Goal: Task Accomplishment & Management: Manage account settings

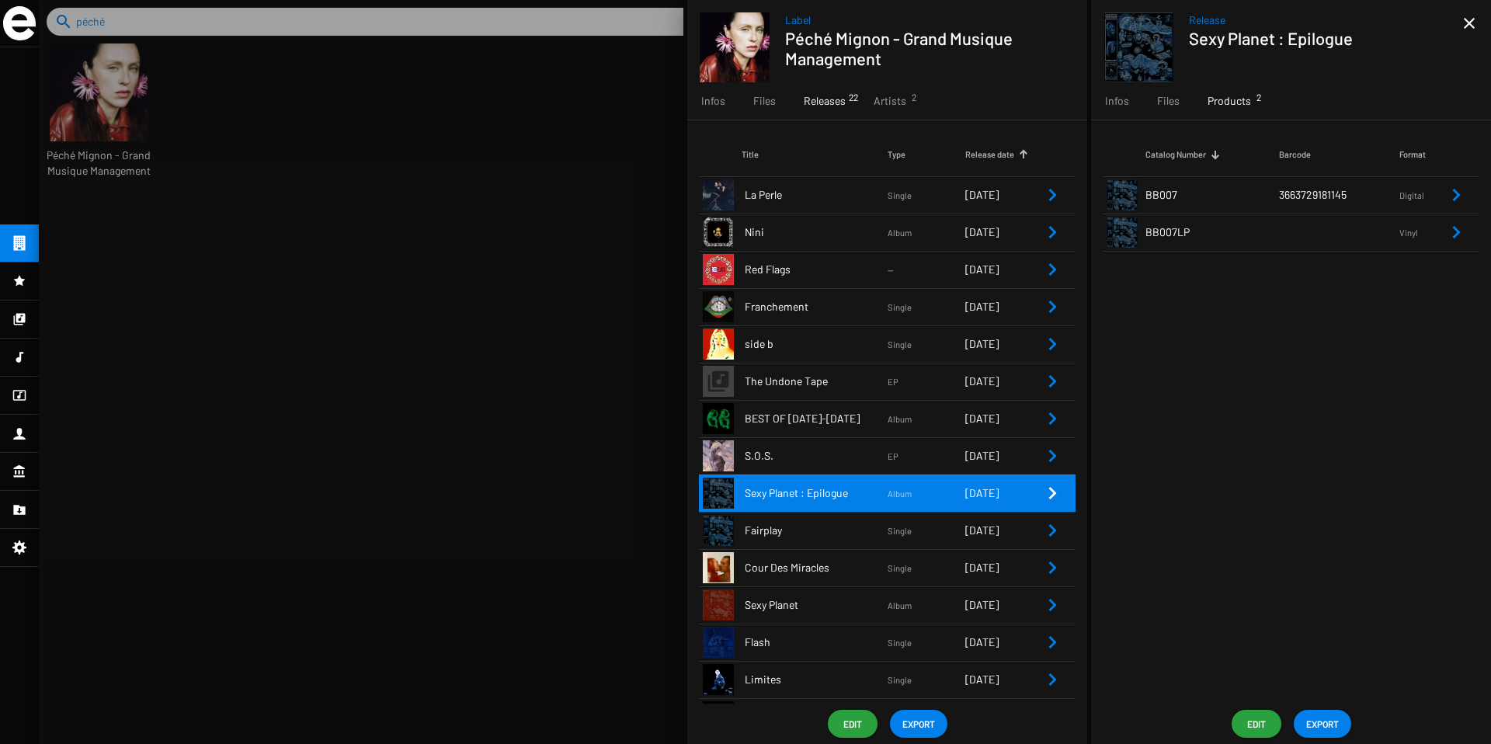
scroll to position [41, 130]
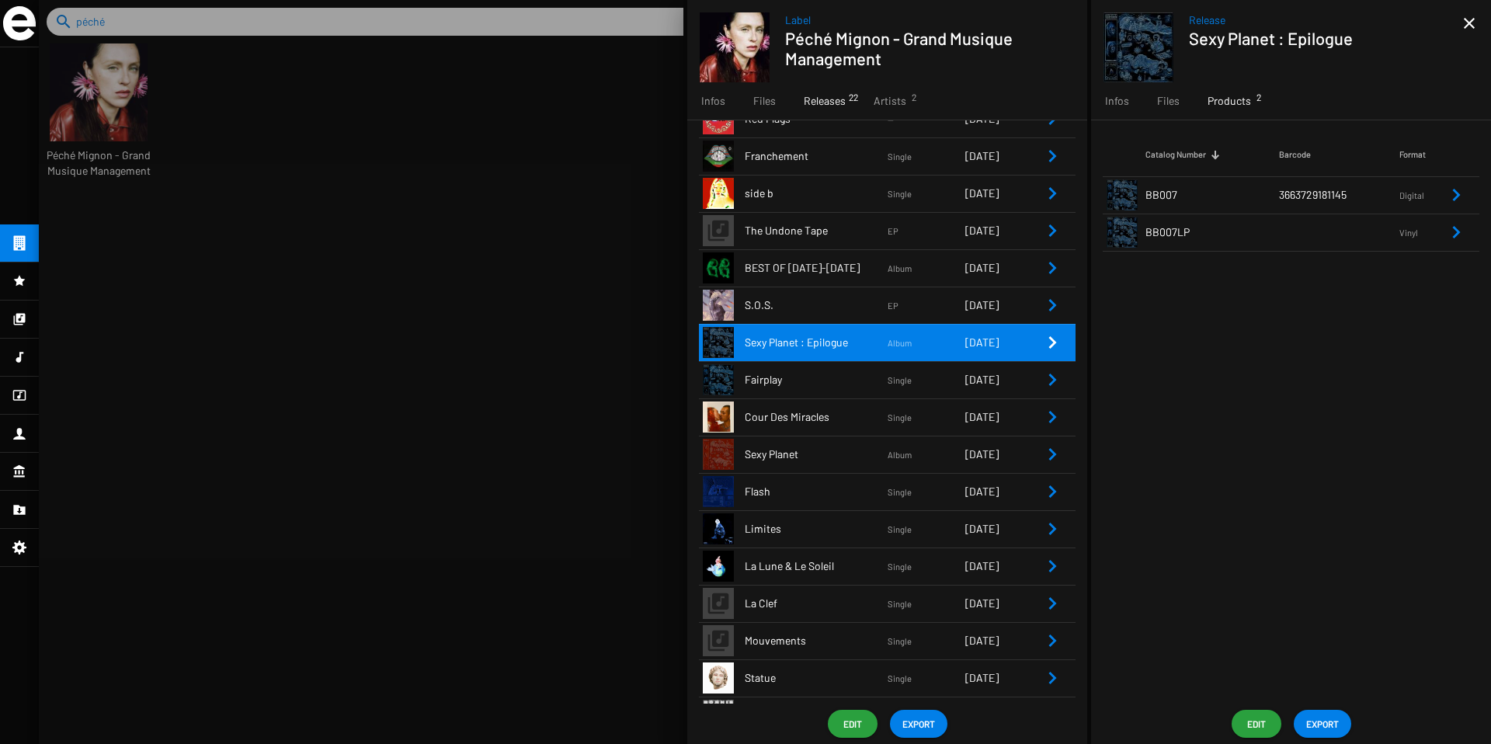
click at [210, 241] on div at bounding box center [765, 372] width 1452 height 744
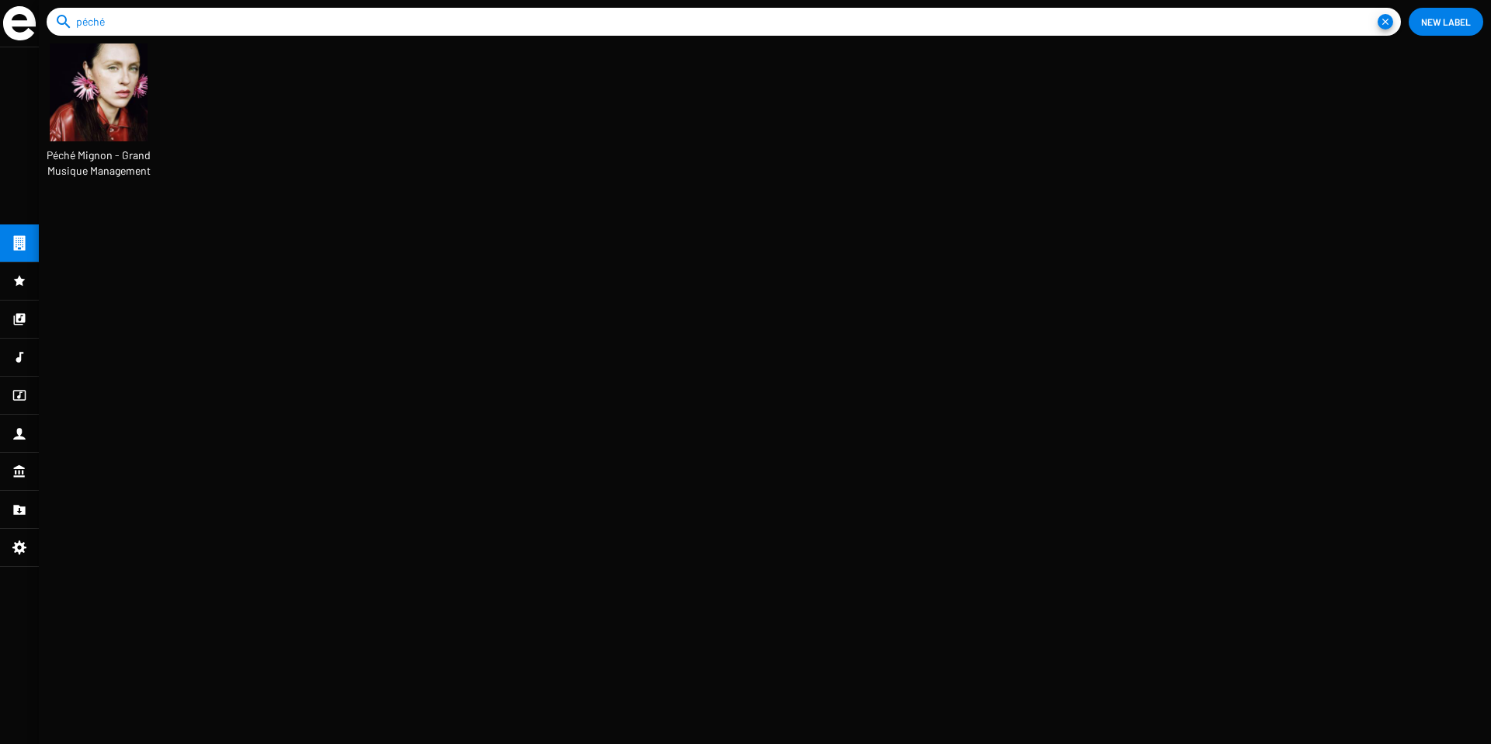
click at [130, 29] on input "péché" at bounding box center [726, 22] width 1301 height 28
type input "saboteur"
click at [115, 108] on img at bounding box center [99, 92] width 98 height 98
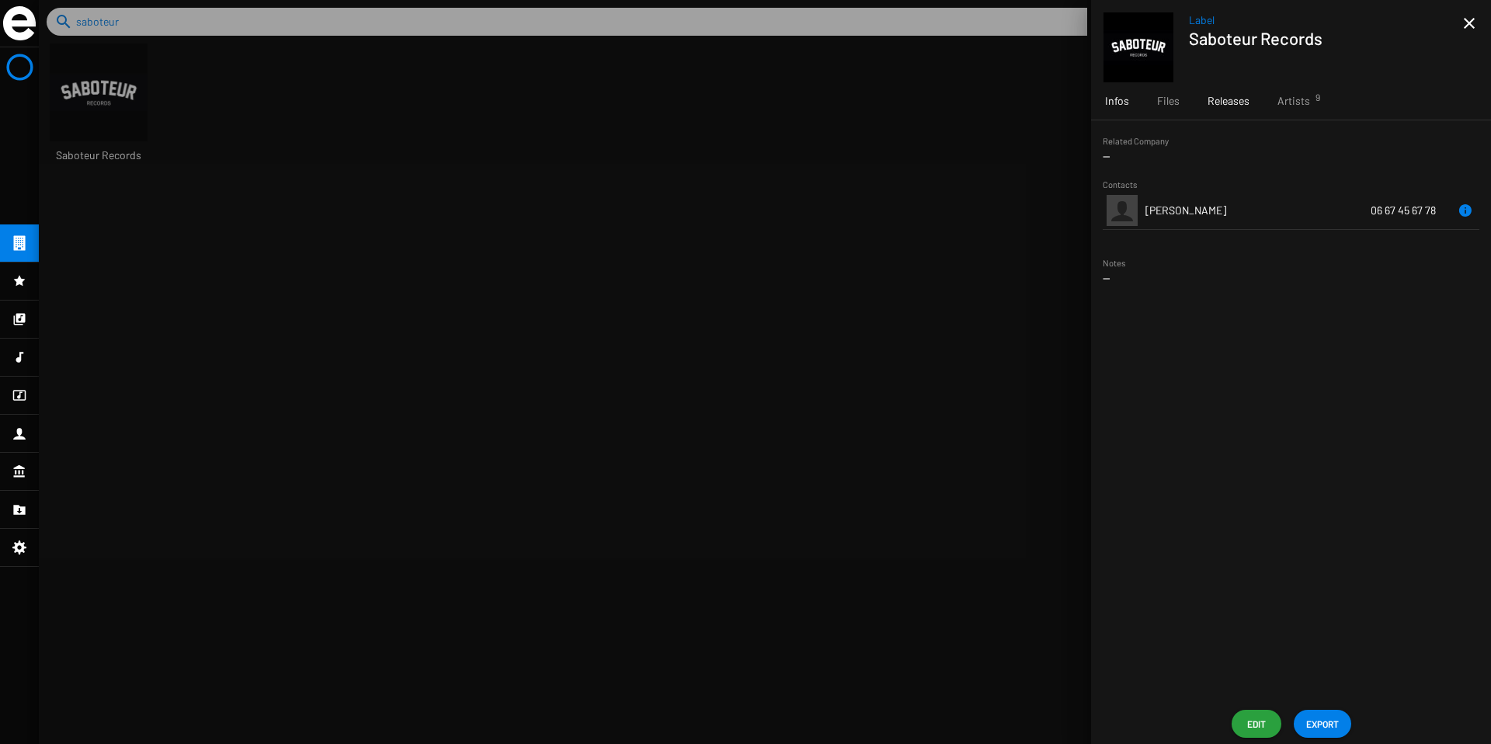
click at [1230, 94] on span "Releases" at bounding box center [1228, 101] width 42 height 16
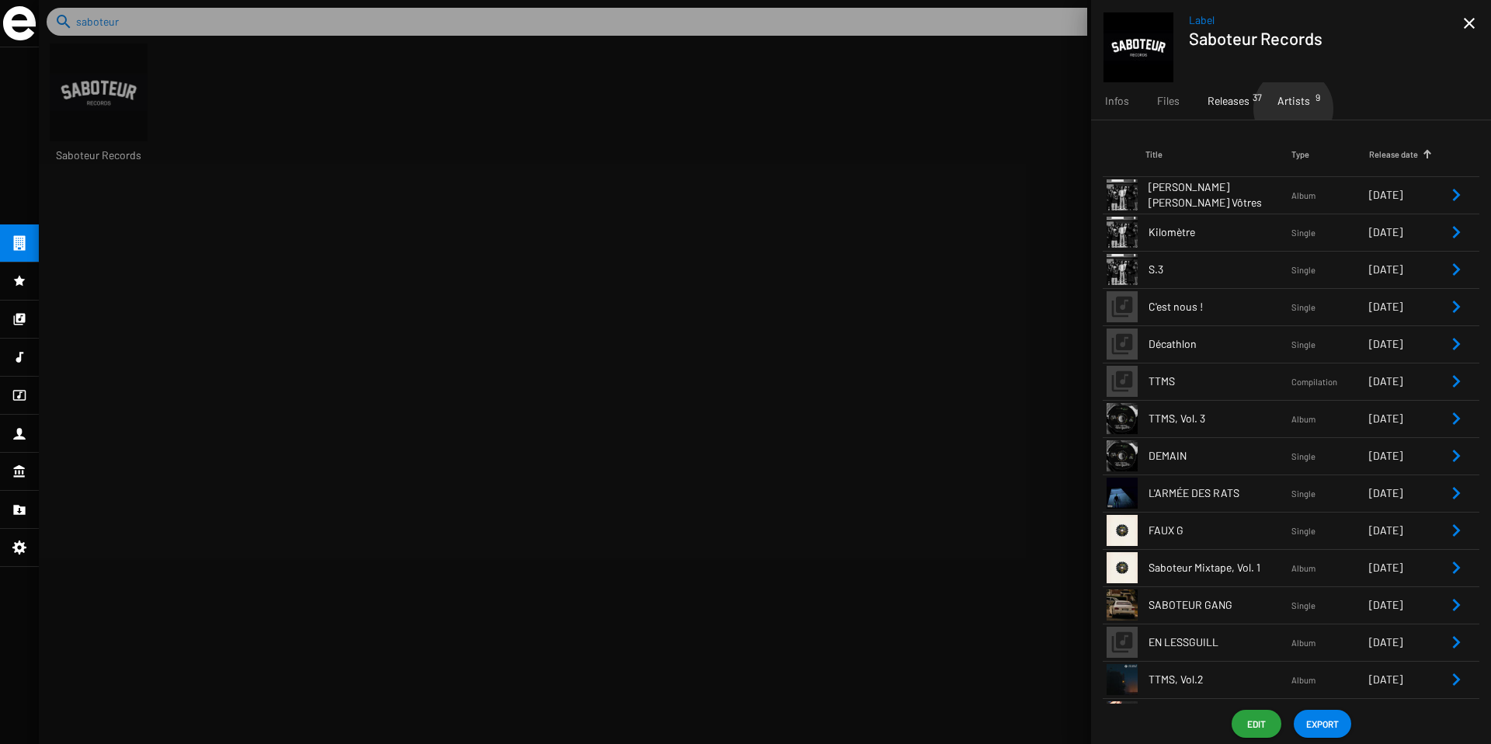
click at [1293, 109] on div "Artists 9" at bounding box center [1293, 100] width 61 height 37
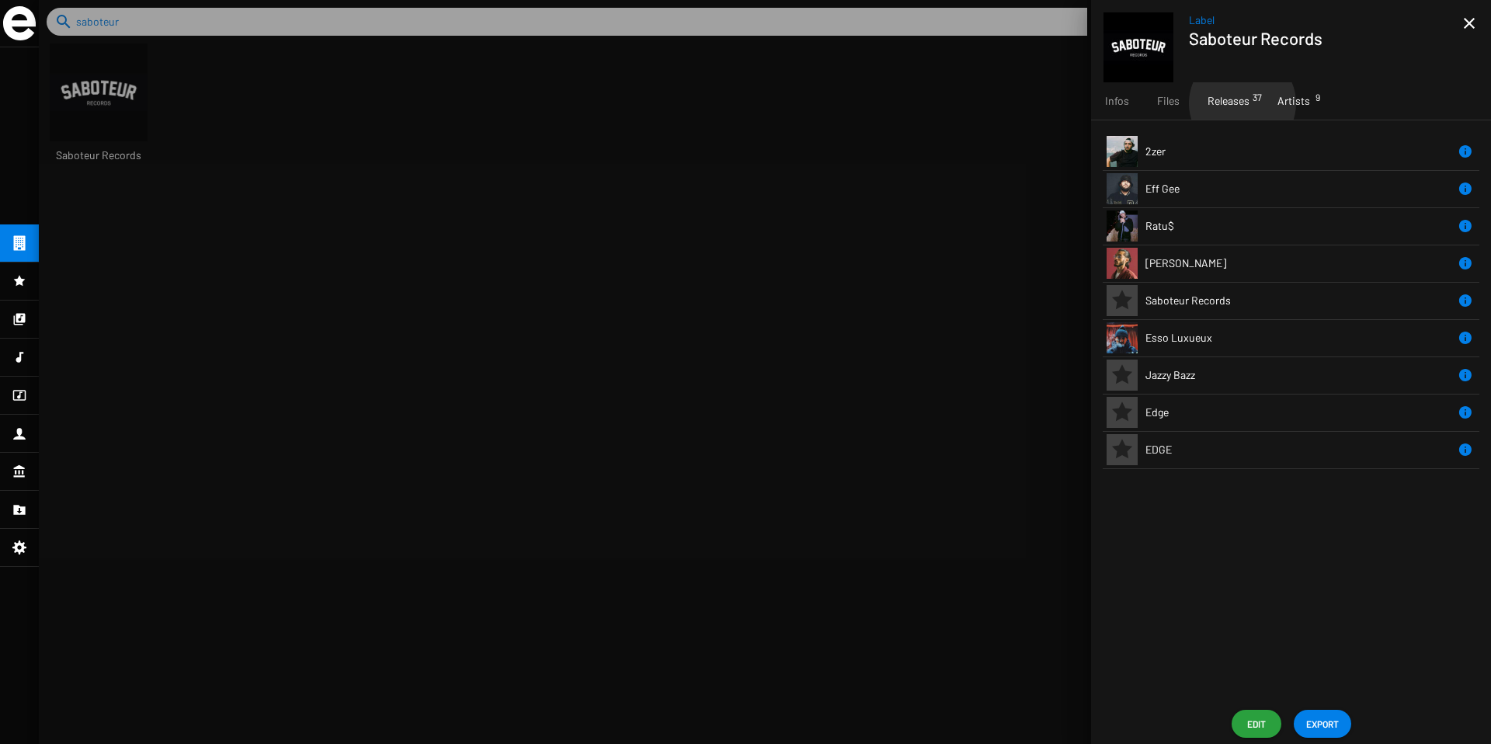
click at [1241, 103] on span "Releases 37" at bounding box center [1228, 101] width 42 height 16
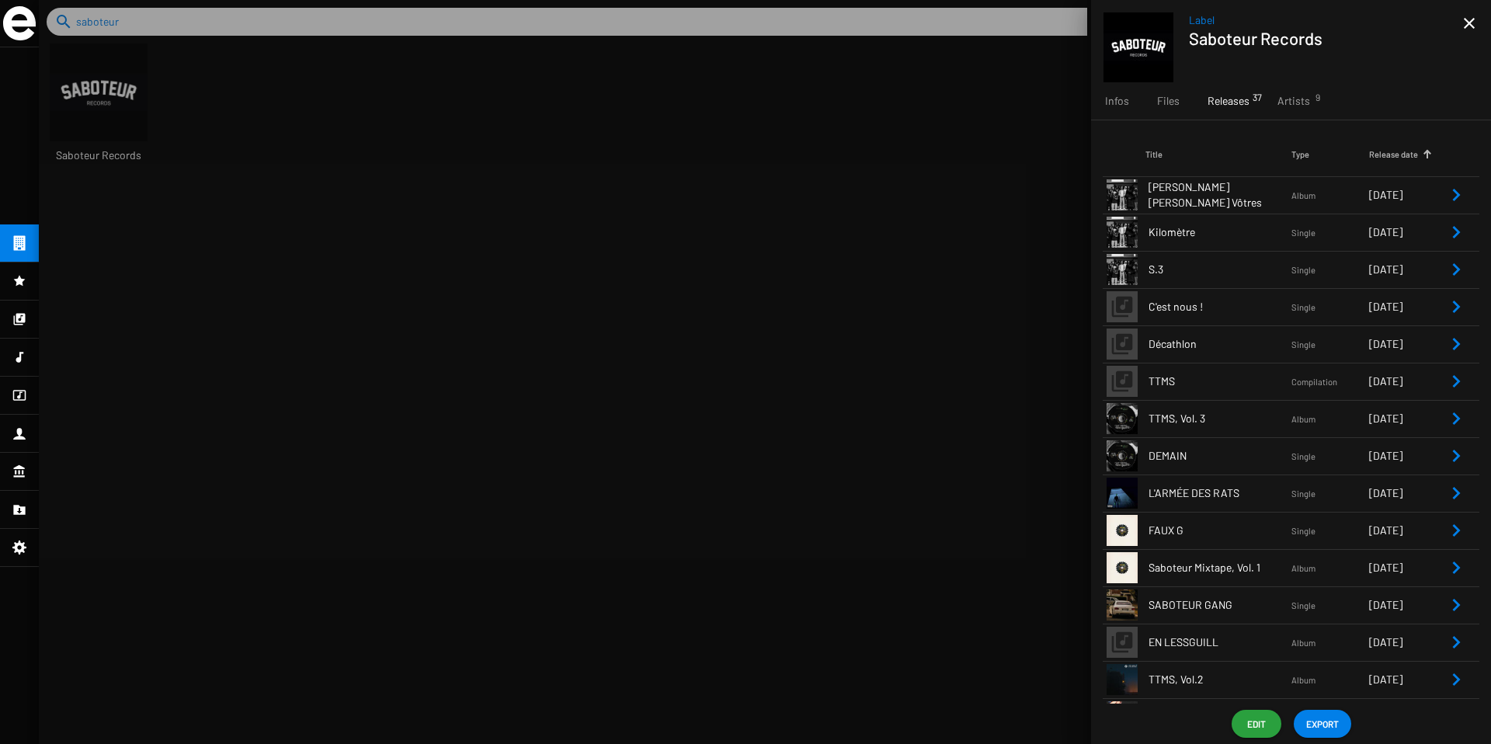
click at [1446, 382] on icon "Remove Reference" at bounding box center [1455, 381] width 19 height 19
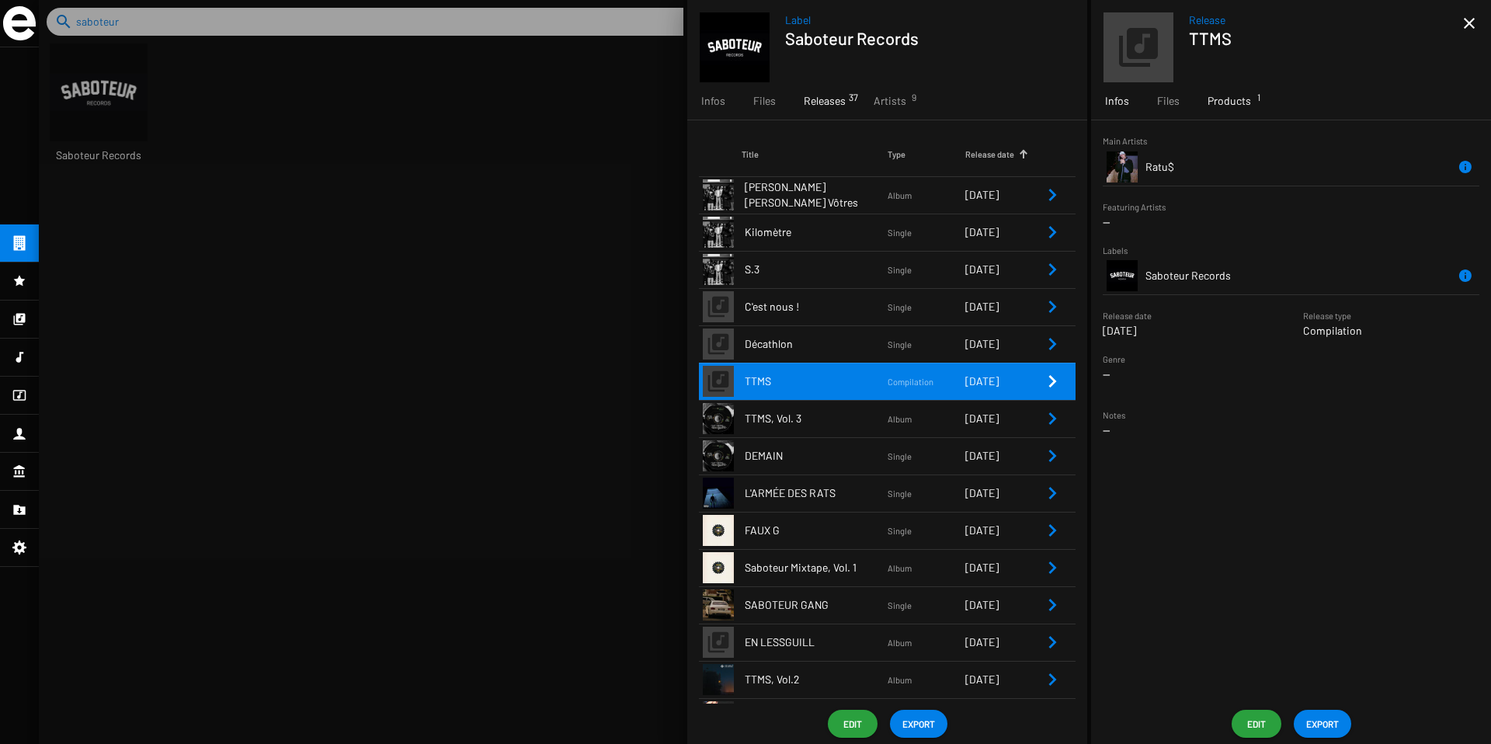
click at [1228, 103] on span "Products 1" at bounding box center [1228, 101] width 43 height 16
click at [1043, 198] on icon "Remove Reference" at bounding box center [1052, 195] width 19 height 19
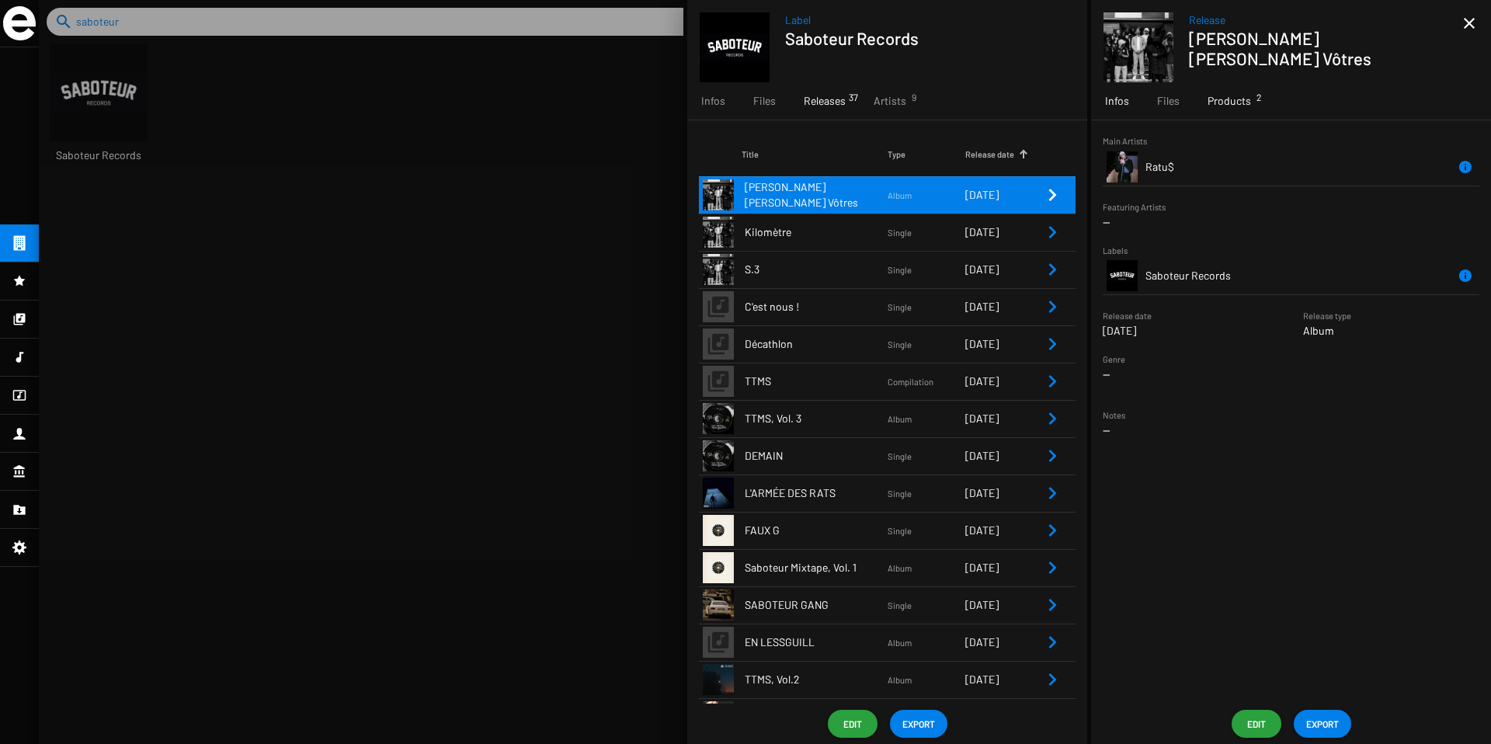
click at [1226, 97] on span "Products 2" at bounding box center [1228, 101] width 43 height 16
